Goal: Task Accomplishment & Management: Manage account settings

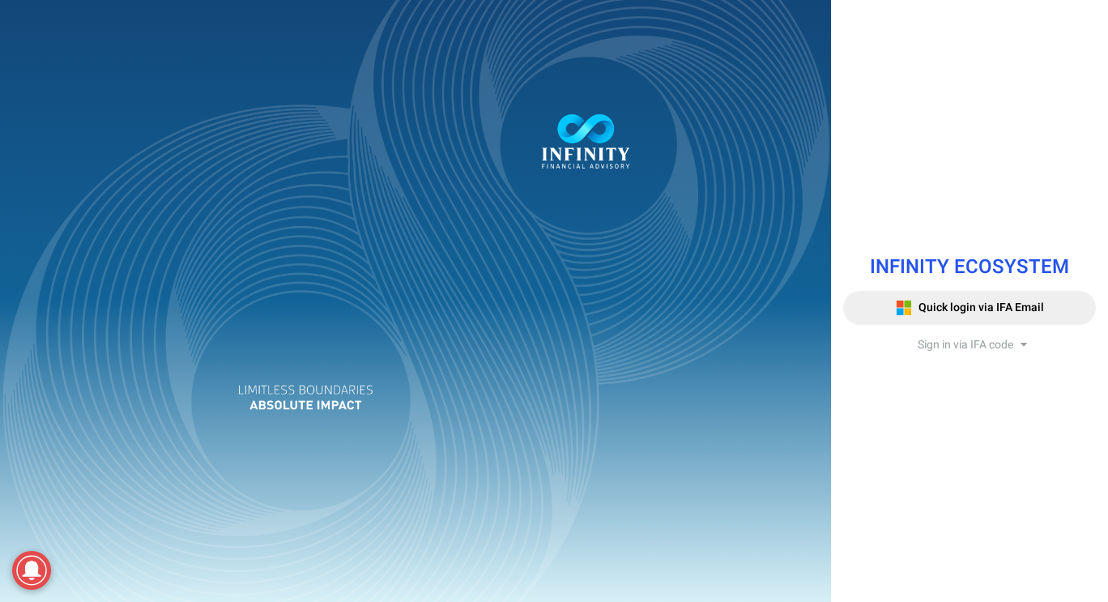
click at [1000, 339] on span "Sign in via IFA code" at bounding box center [965, 344] width 96 height 17
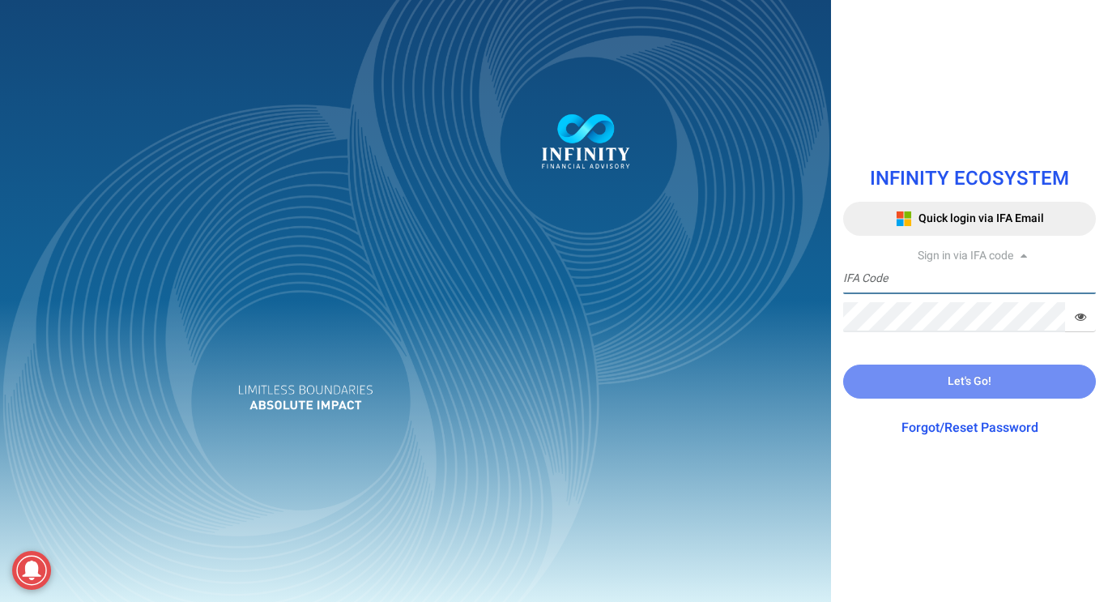
click at [984, 284] on input "text" at bounding box center [969, 279] width 253 height 30
type input "IFA0166"
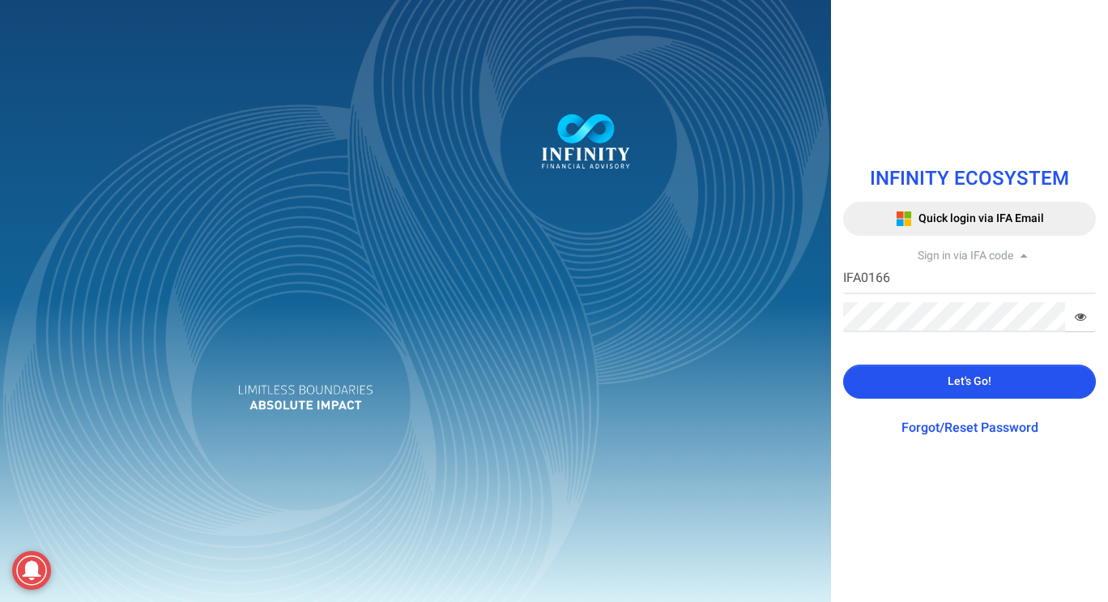
click at [980, 372] on button "Let's Go!" at bounding box center [969, 381] width 253 height 34
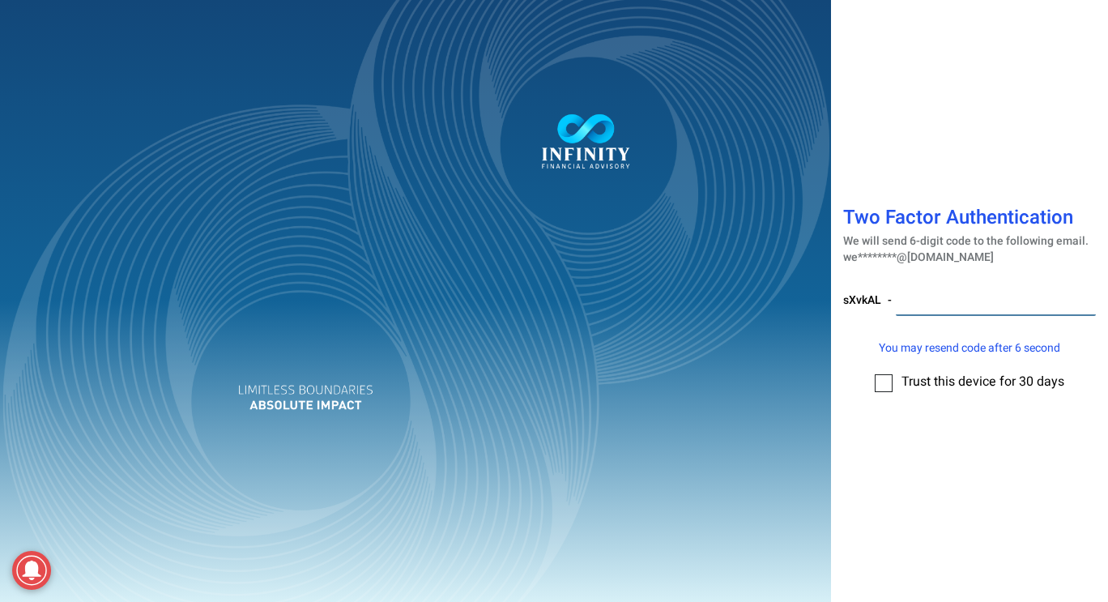
click at [938, 296] on input "number" at bounding box center [996, 301] width 200 height 30
type input "076688"
